Goal: Find specific page/section: Find specific page/section

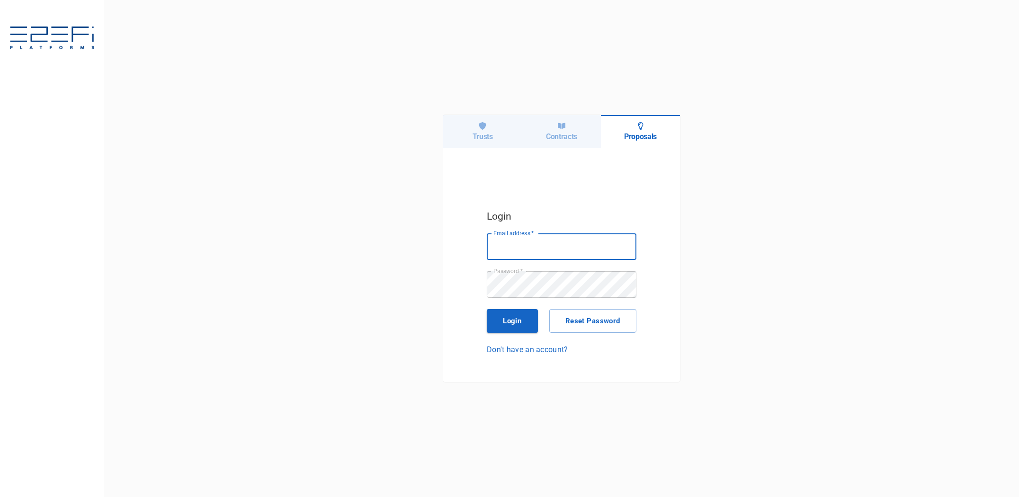
type input "[PERSON_NAME][EMAIL_ADDRESS][DOMAIN_NAME]"
click at [563, 127] on icon at bounding box center [562, 126] width 8 height 6
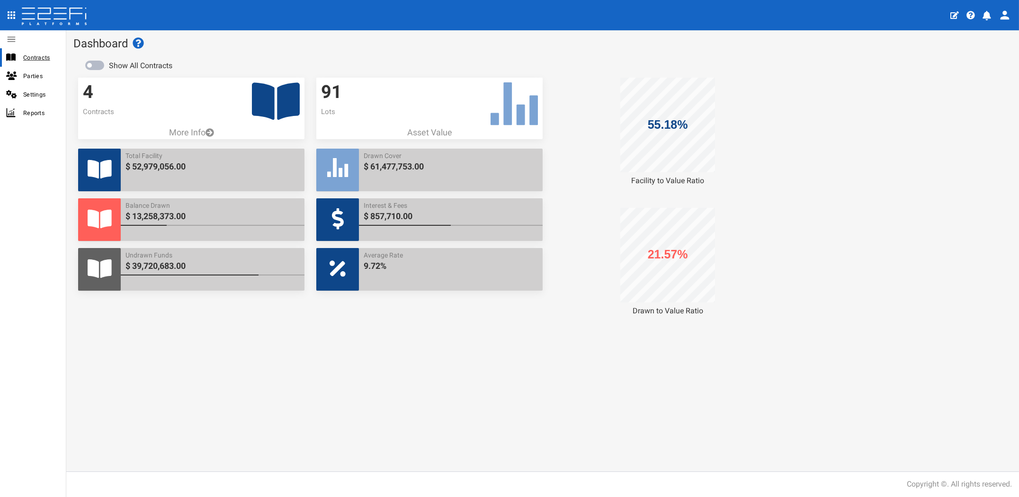
click at [26, 58] on span "Contracts" at bounding box center [40, 57] width 35 height 11
